Goal: Transaction & Acquisition: Purchase product/service

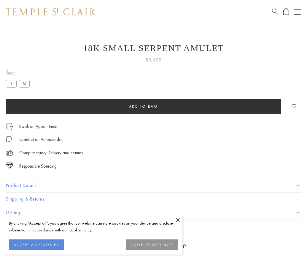
click at [143, 106] on span "Add to bag" at bounding box center [143, 106] width 29 height 5
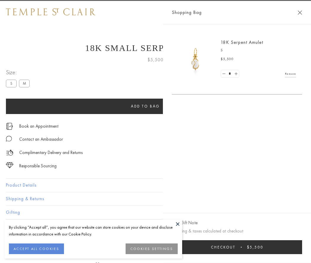
click at [236, 247] on span "Checkout" at bounding box center [223, 247] width 25 height 5
